Goal: Transaction & Acquisition: Obtain resource

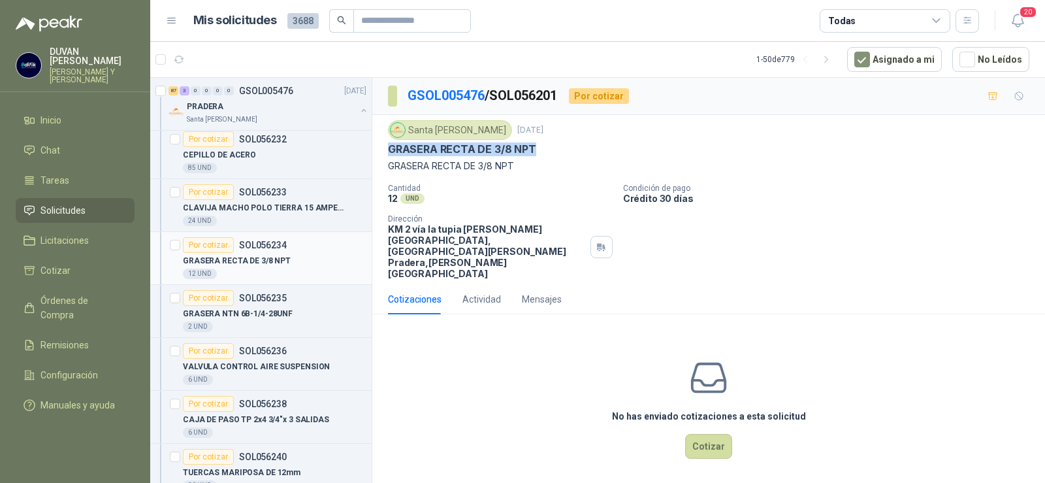
scroll to position [2352, 0]
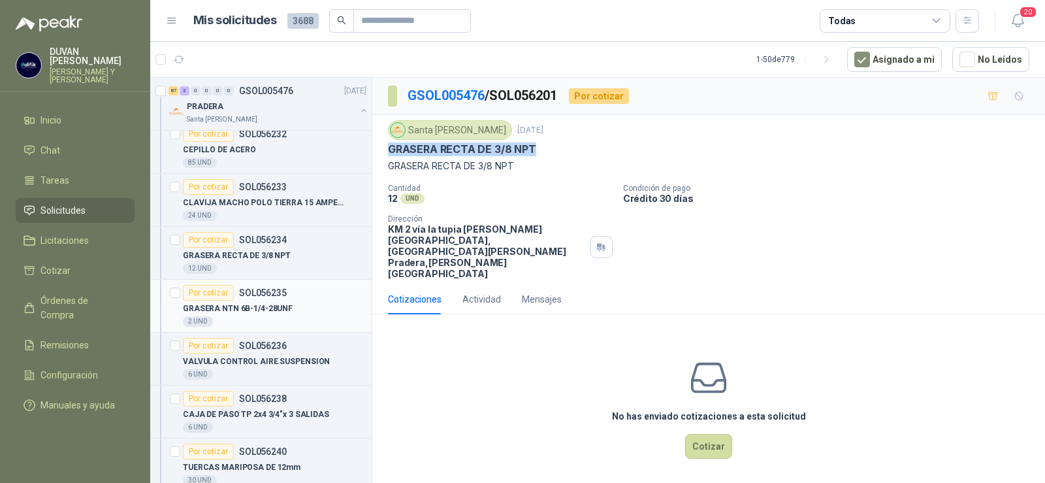
click at [253, 288] on p "SOL056235" at bounding box center [263, 292] width 48 height 9
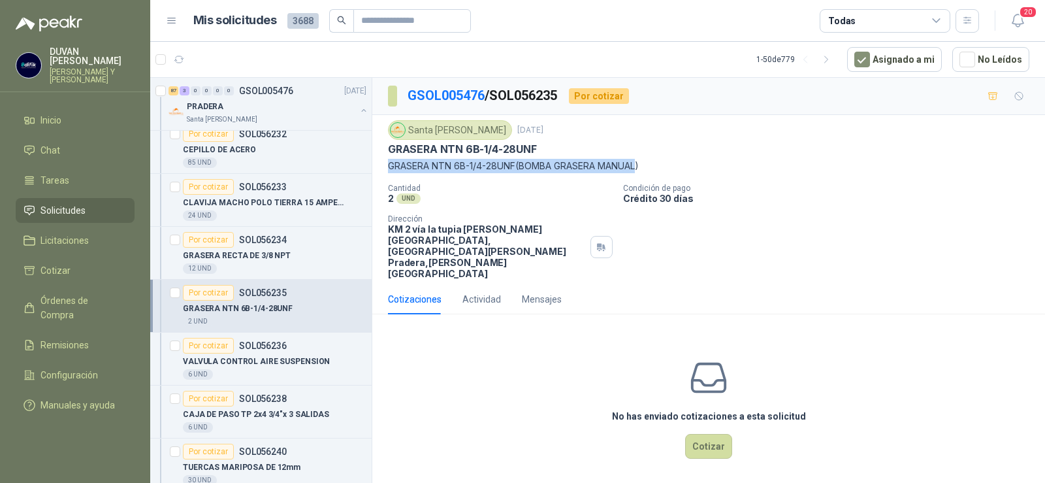
drag, startPoint x: 390, startPoint y: 167, endPoint x: 644, endPoint y: 169, distance: 254.1
click at [644, 169] on p "GRASERA NTN 6B-1/4-28UNF(BOMBA GRASERA MANUAL)" at bounding box center [708, 166] width 641 height 14
copy p "GRASERA NTN 6B-1/4-28UNF(BOMBA GRASERA MANUAL"
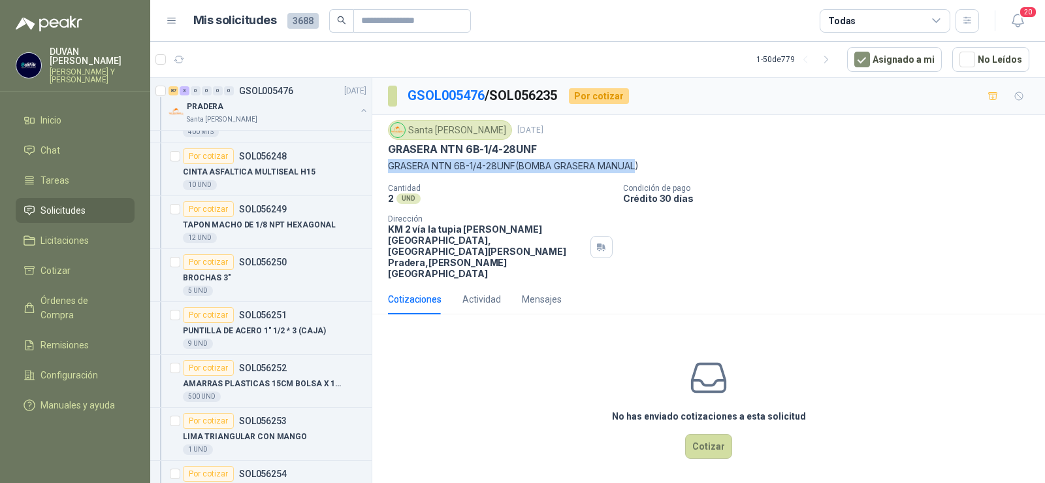
scroll to position [3136, 0]
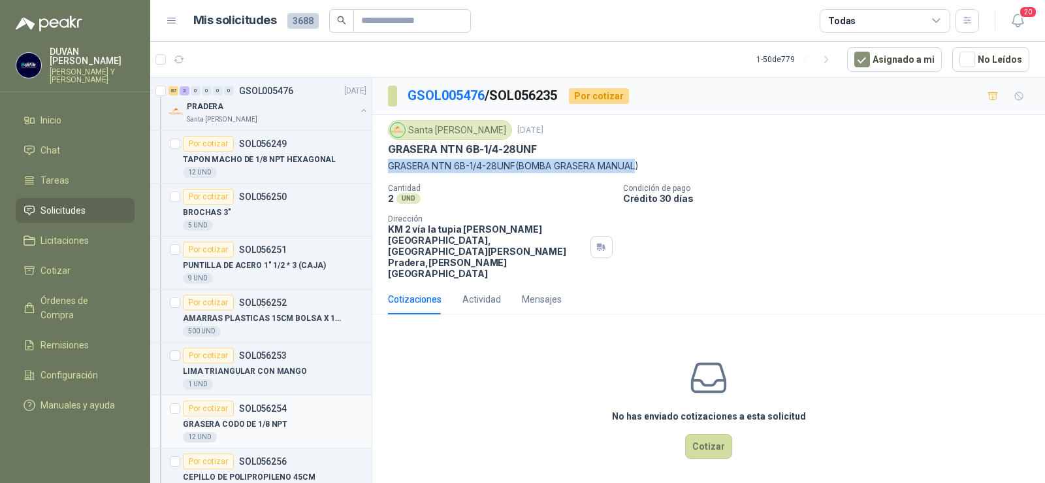
click at [254, 406] on p "SOL056254" at bounding box center [263, 408] width 48 height 9
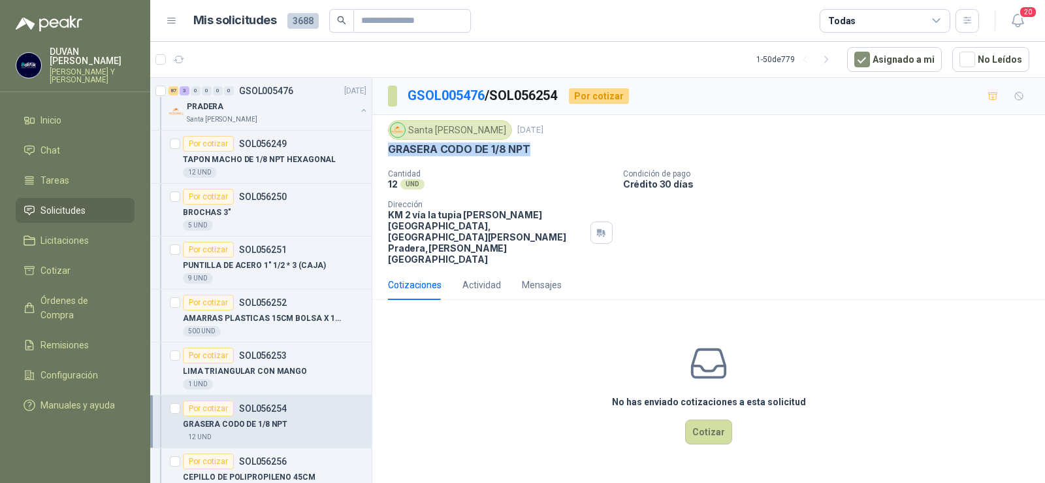
drag, startPoint x: 391, startPoint y: 150, endPoint x: 530, endPoint y: 156, distance: 139.3
click at [530, 156] on div "GRASERA CODO DE 1/8 NPT" at bounding box center [708, 149] width 641 height 14
copy p "GRASERA CODO DE 1/8 NPT"
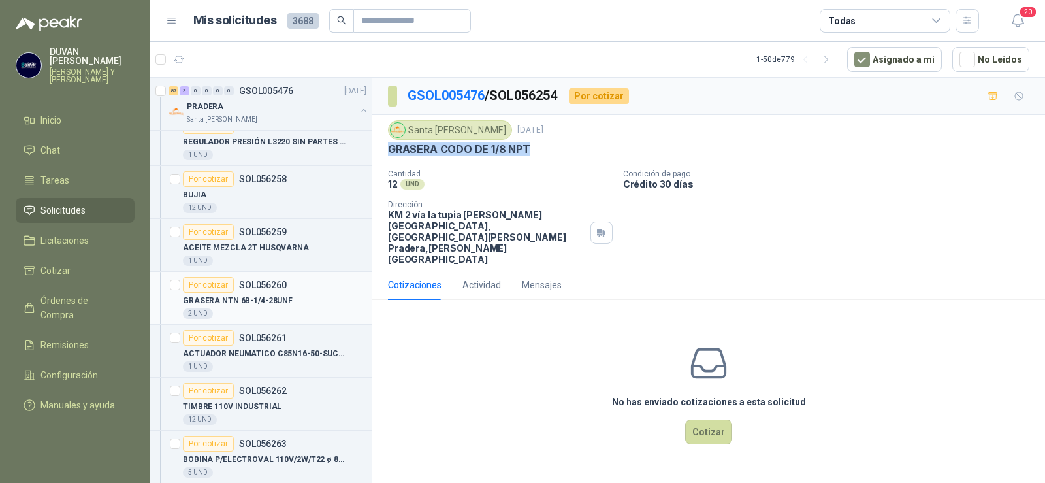
scroll to position [3593, 0]
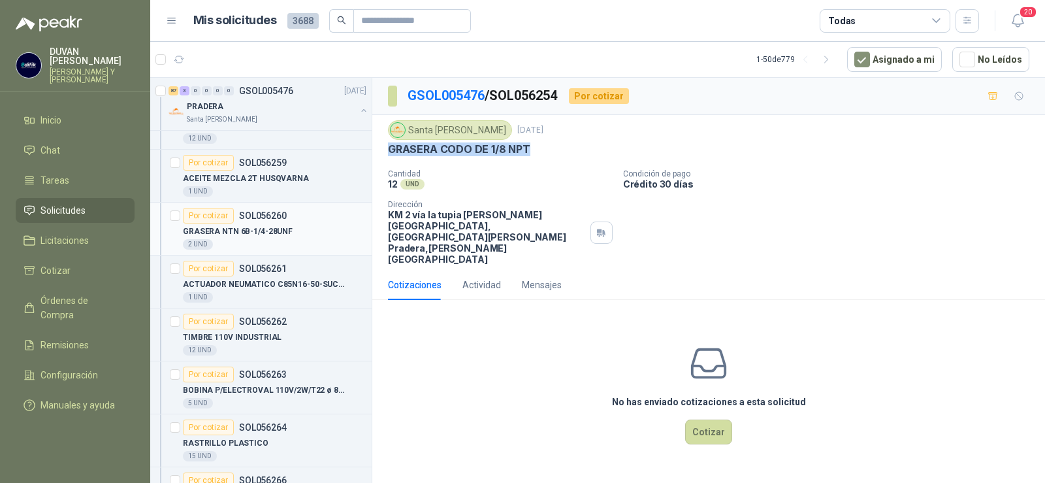
click at [268, 217] on p "SOL056260" at bounding box center [263, 215] width 48 height 9
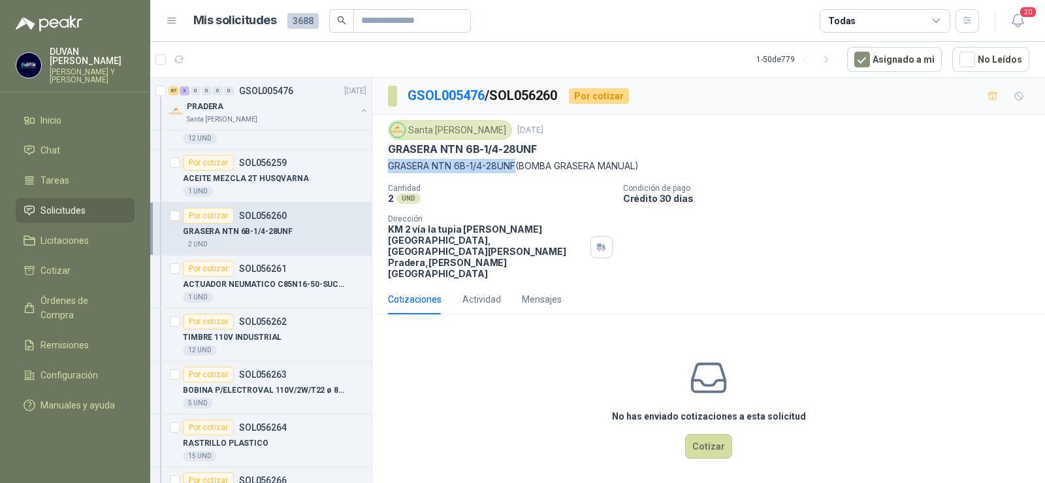
drag, startPoint x: 388, startPoint y: 165, endPoint x: 517, endPoint y: 169, distance: 128.7
click at [517, 169] on p "GRASERA NTN 6B-1/4-28UNF(BOMBA GRASERA MANUAL)" at bounding box center [708, 166] width 641 height 14
copy p "GRASERA NTN 6B-1/4-28UNF"
click at [73, 296] on span "Órdenes de Compra" at bounding box center [82, 307] width 82 height 29
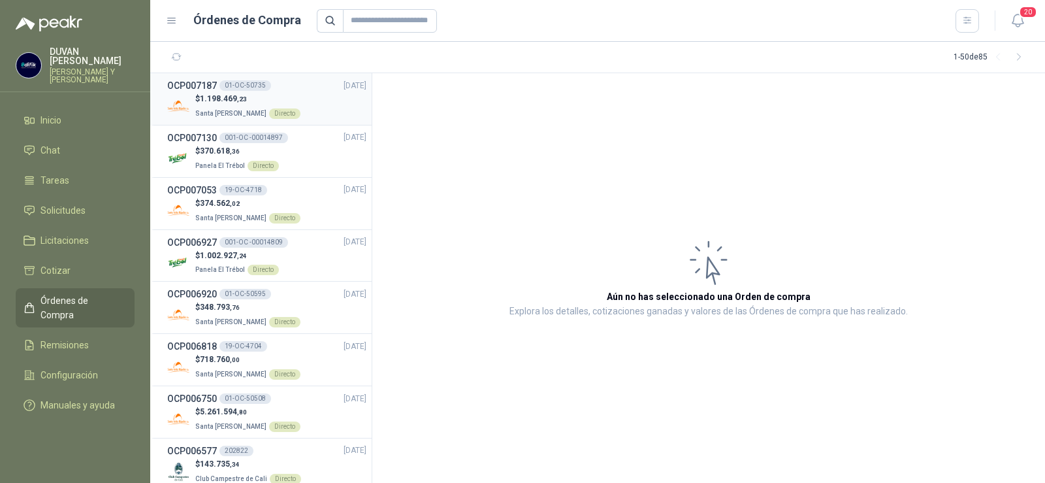
click at [210, 83] on h3 "OCP007187" at bounding box center [192, 85] width 50 height 14
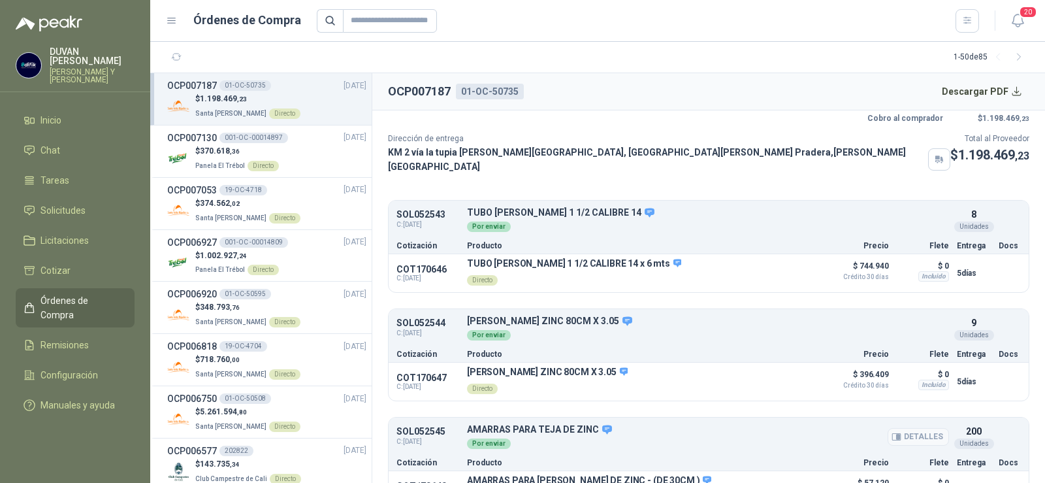
scroll to position [65, 0]
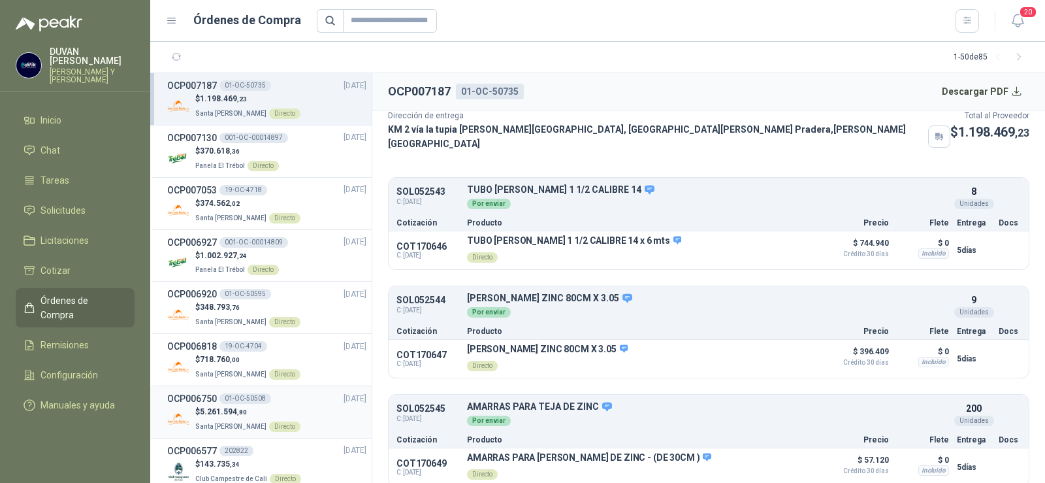
click at [207, 398] on h3 "OCP006750" at bounding box center [192, 398] width 50 height 14
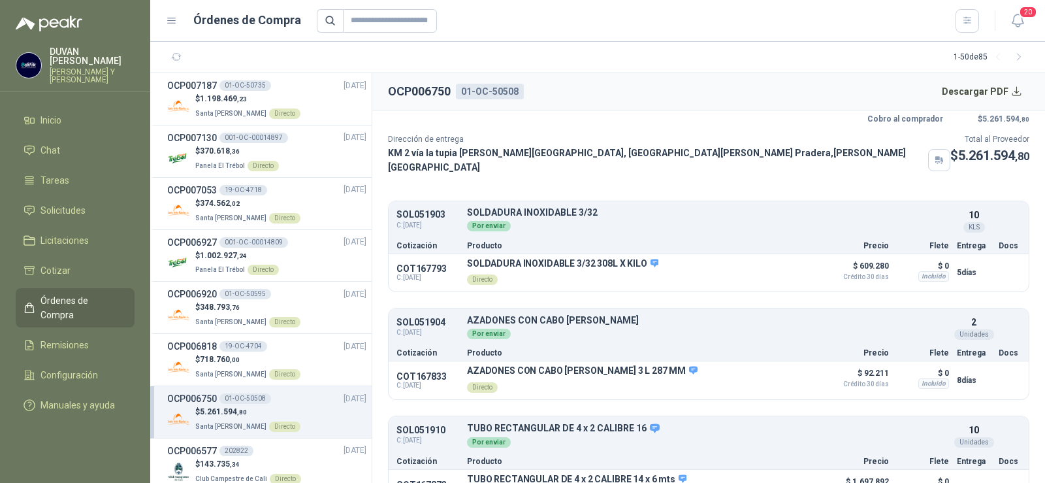
scroll to position [12, 0]
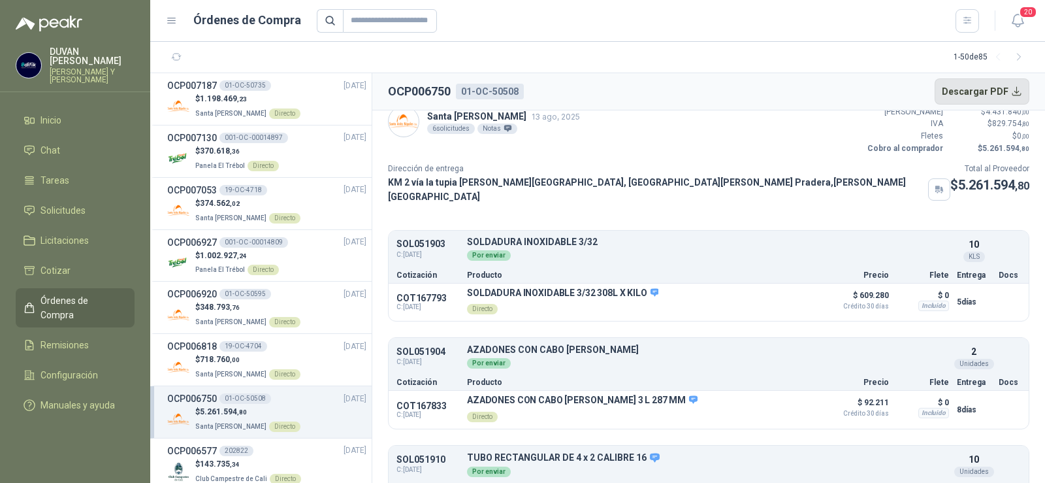
click at [975, 92] on button "Descargar PDF" at bounding box center [982, 91] width 95 height 26
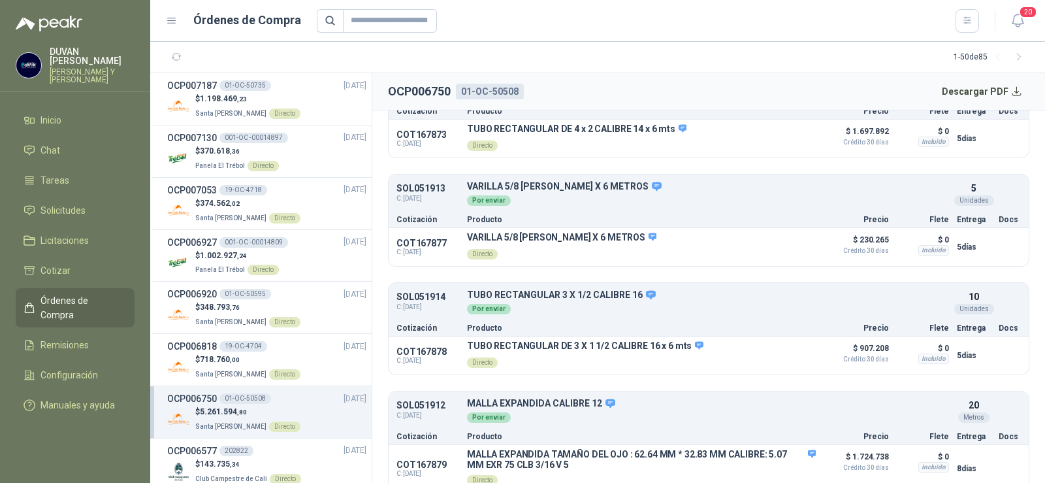
scroll to position [404, 0]
